Goal: Feedback & Contribution: Contribute content

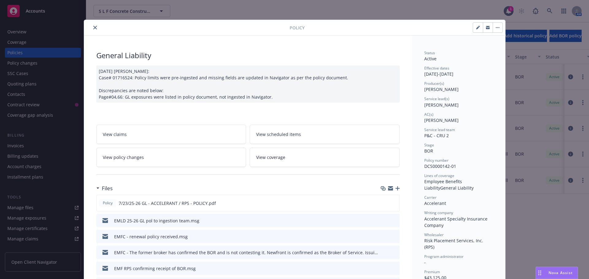
click at [93, 29] on icon "close" at bounding box center [95, 28] width 4 height 4
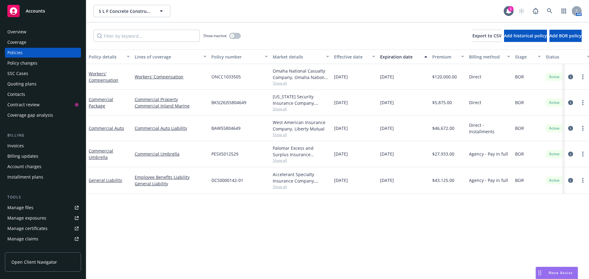
click at [36, 6] on div "Accounts" at bounding box center [42, 11] width 71 height 12
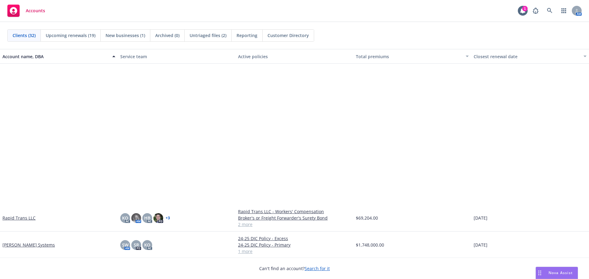
scroll to position [583, 0]
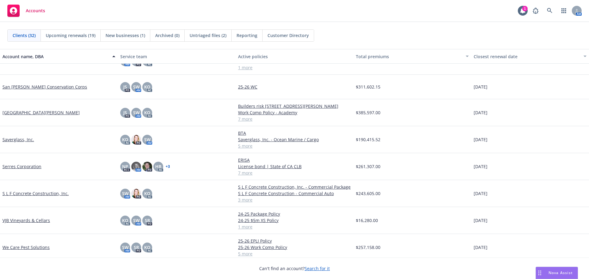
click at [24, 221] on link "VJB Vineyards & Cellars" at bounding box center [26, 220] width 48 height 6
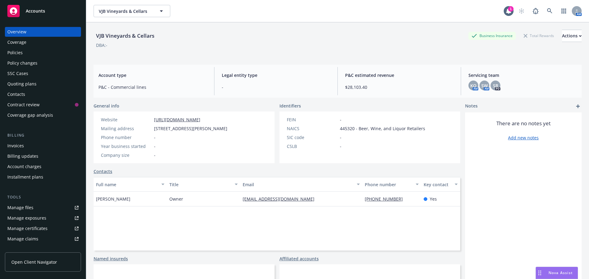
click at [20, 85] on div "Quoting plans" at bounding box center [21, 84] width 29 height 10
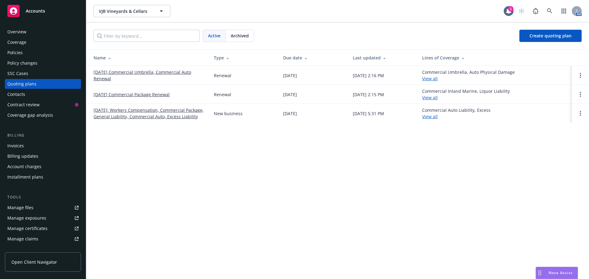
click at [109, 94] on link "[DATE] Commercial Package Renewal" at bounding box center [132, 94] width 76 height 6
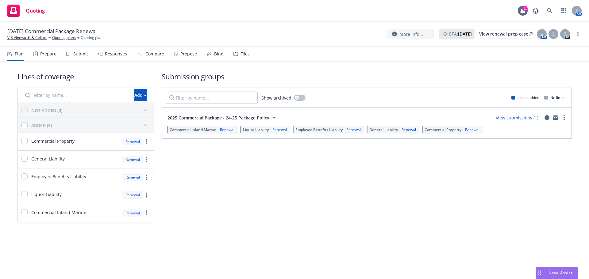
click at [237, 50] on div "Files" at bounding box center [241, 54] width 16 height 15
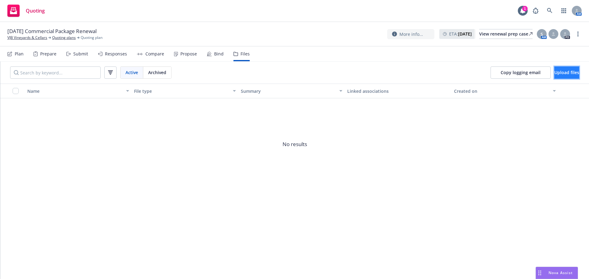
click at [554, 72] on span "Upload files" at bounding box center [566, 73] width 25 height 6
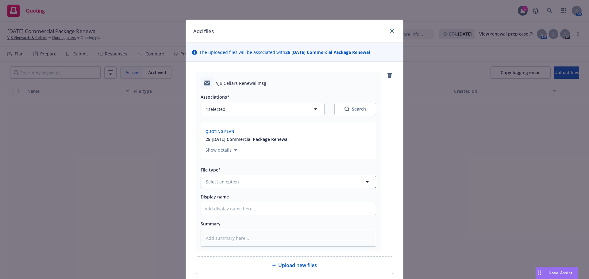
click at [254, 180] on button "Select an option" at bounding box center [288, 182] width 175 height 12
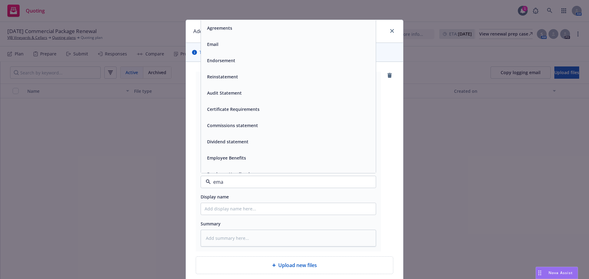
type input "emai"
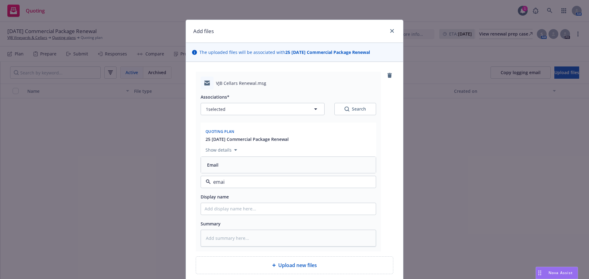
click at [245, 167] on div "Email" at bounding box center [288, 165] width 167 height 9
click at [224, 210] on input "Display name" at bounding box center [288, 209] width 175 height 12
type textarea "x"
type input "P"
type textarea "x"
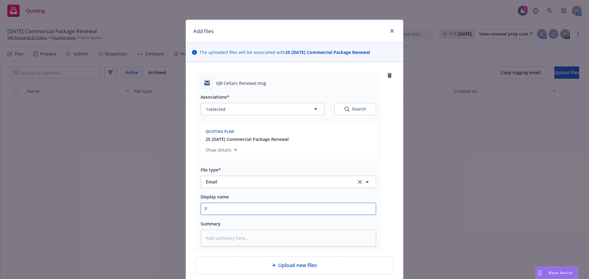
type input "Pr"
type textarea "x"
type input "Pro"
type textarea "x"
type input "Prod"
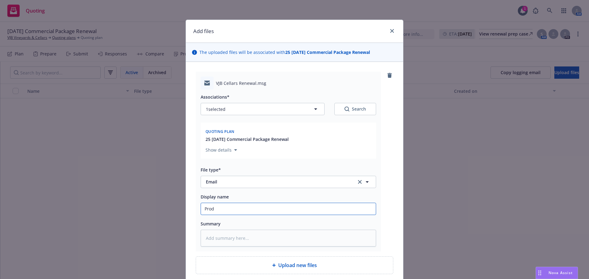
type textarea "x"
type input "Produ"
type textarea "x"
type input "Produc"
type textarea "x"
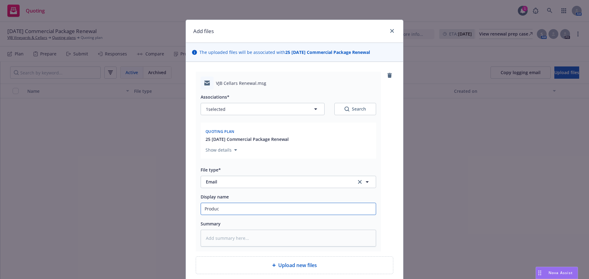
type input "Produce"
type textarea "x"
type input "Producer"
type textarea "x"
type input "Producer"
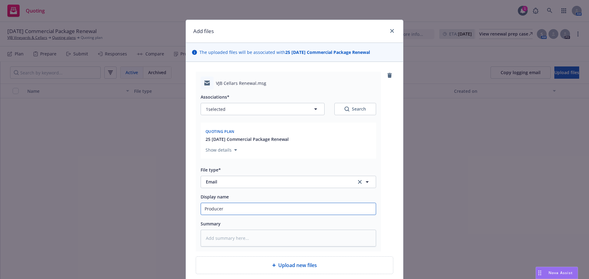
type textarea "x"
type input "Producer em"
type textarea "x"
type input "Producer eml"
type textarea "x"
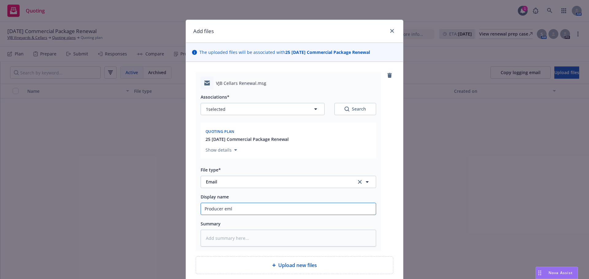
type input "Producer emld"
type textarea "x"
type input "Producer emld"
type textarea "x"
type input "Producer [PERSON_NAME]"
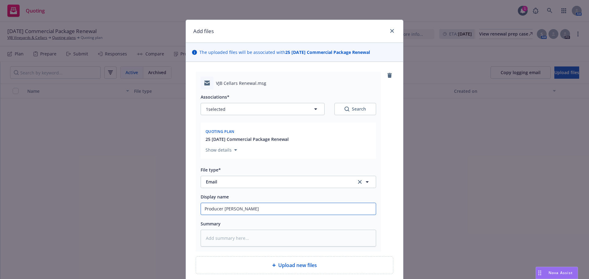
type textarea "x"
type input "Producer emld re"
type textarea "x"
type input "Producer [PERSON_NAME]"
type textarea "x"
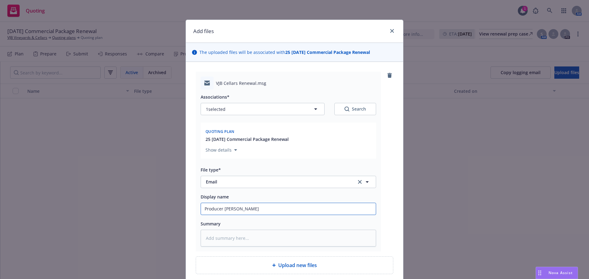
type input "Producer emld re"
type textarea "x"
type input "Producer [PERSON_NAME]"
type textarea "x"
type input "Producer [PERSON_NAME]"
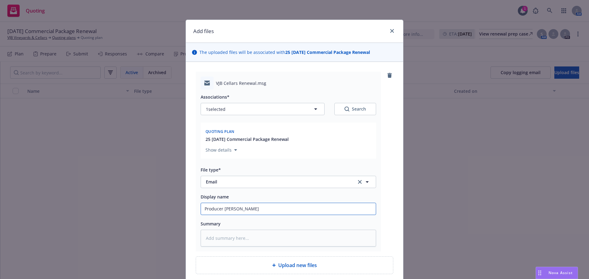
type textarea "x"
type input "Producer [PERSON_NAME]"
type textarea "x"
type input "Producer [PERSON_NAME]"
type textarea "x"
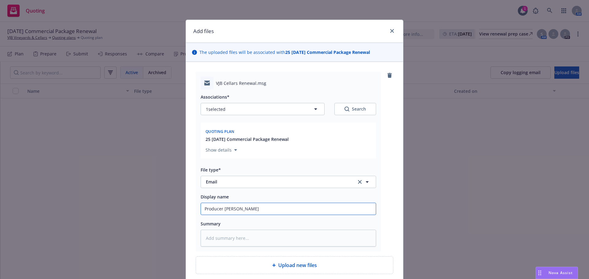
type input "Producer emld renewal"
type textarea "x"
type input "Producer emld renewal"
type textarea "x"
type input "Producer emld renewal s"
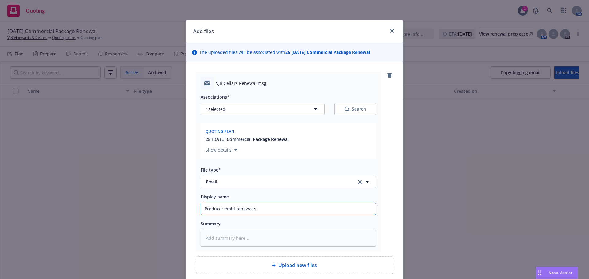
type textarea "x"
type input "Producer emld renewal su"
type textarea "x"
type input "Producer emld renewal sug"
type textarea "x"
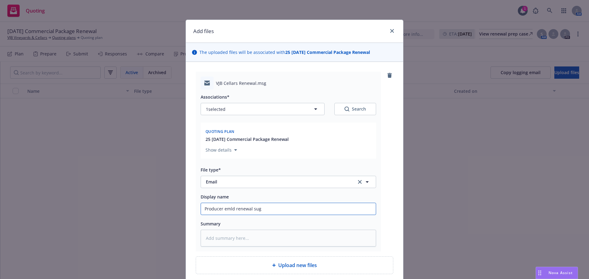
type input "Producer emld renewal sugm"
type textarea "x"
type input "Producer emld renewal sug"
type textarea "x"
type input "Producer emld renewal su"
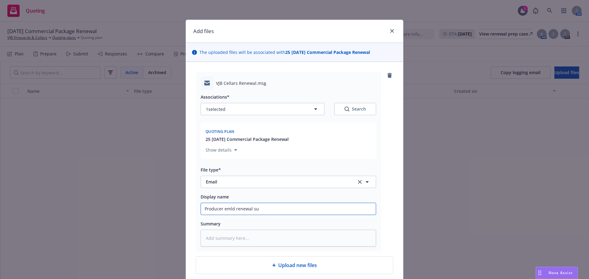
type textarea "x"
type input "Producer emld renewal sub"
type textarea "x"
type input "Producer emld renewal subm"
type textarea "x"
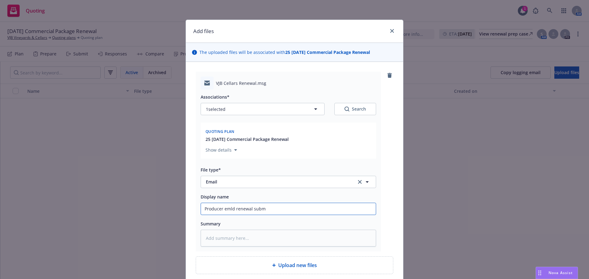
type input "Producer emld renewal subm"
type textarea "x"
type input "Producer emld renewal subm t"
type textarea "x"
type input "Producer emld renewal subm to"
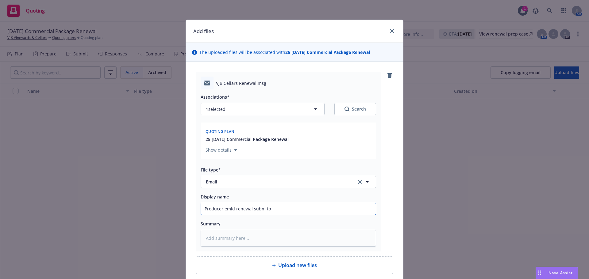
type textarea "x"
type input "Producer emld renewal subm to"
type textarea "x"
type input "Producer emld renewal subm to T"
type textarea "x"
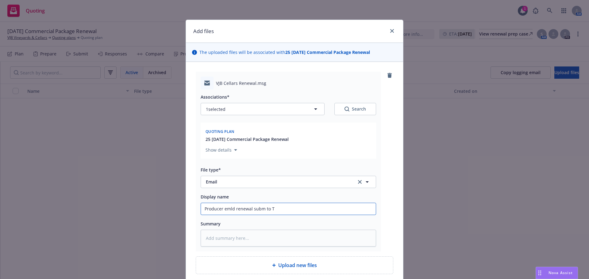
type input "Producer emld renewal subm to Tr"
type textarea "x"
type input "Producer emld renewal subm to Tra"
type textarea "x"
type input "Producer emld renewal subm to Trav"
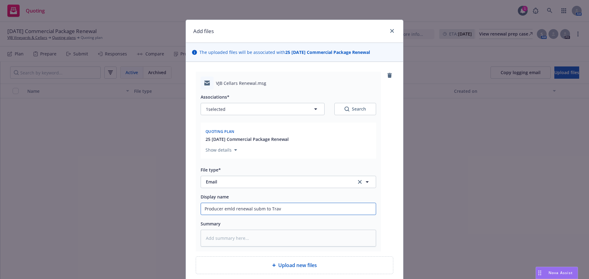
type textarea "x"
type input "Producer emld renewal subm to Trave"
type textarea "x"
type input "Producer emld renewal subm to Travel"
type textarea "x"
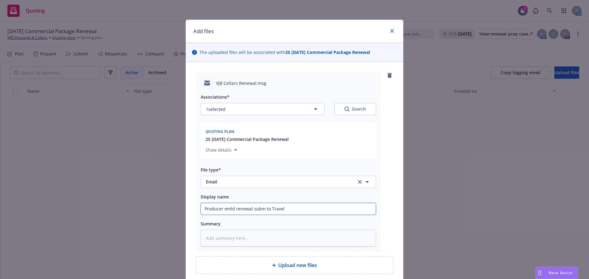
type input "Producer emld renewal subm to Travele"
type textarea "x"
type input "Producer emld renewal subm to Travelers"
type textarea "x"
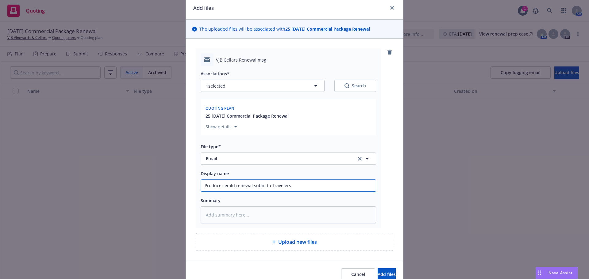
scroll to position [52, 0]
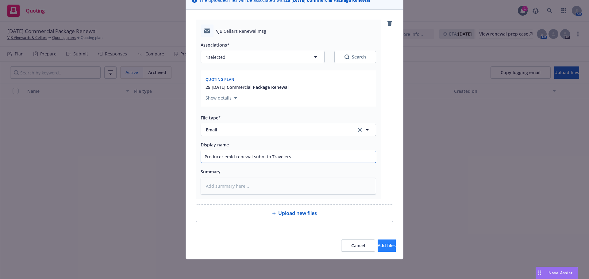
type input "Producer emld renewal subm to Travelers"
click at [378, 247] on span "Add files" at bounding box center [387, 246] width 18 height 6
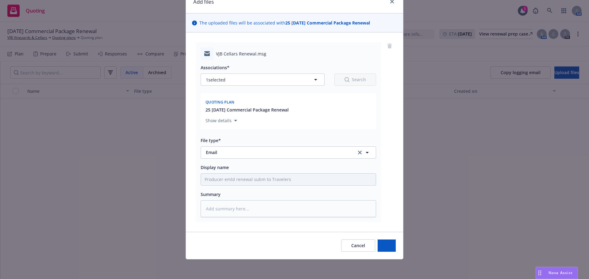
scroll to position [29, 0]
type textarea "x"
